Goal: Go to known website: Go to known website

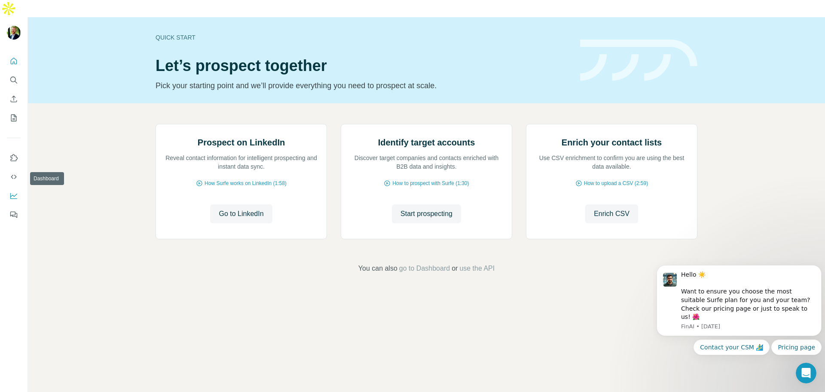
click at [14, 193] on icon "Dashboard" at bounding box center [13, 194] width 7 height 3
click at [244, 219] on span "Go to LinkedIn" at bounding box center [241, 214] width 45 height 10
